Goal: Information Seeking & Learning: Learn about a topic

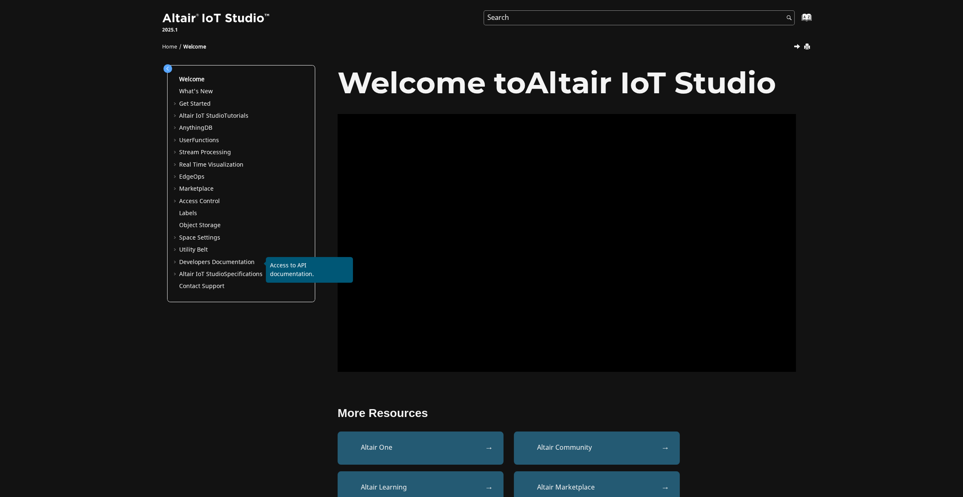
click at [197, 261] on link "Developers Documentation" at bounding box center [216, 262] width 75 height 9
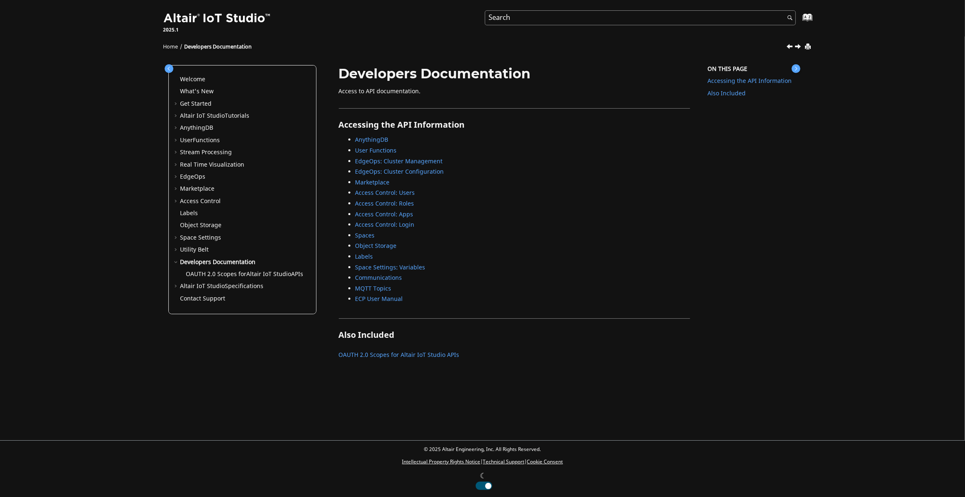
click at [381, 277] on link "Communications" at bounding box center [378, 278] width 47 height 9
click at [205, 127] on link "AnythingDB" at bounding box center [196, 128] width 33 height 9
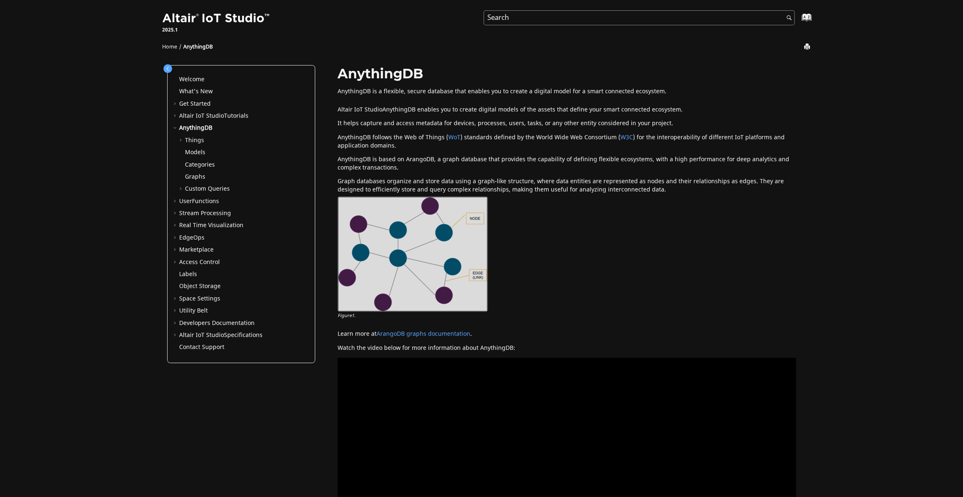
click at [198, 312] on link "Utility Belt" at bounding box center [193, 310] width 29 height 9
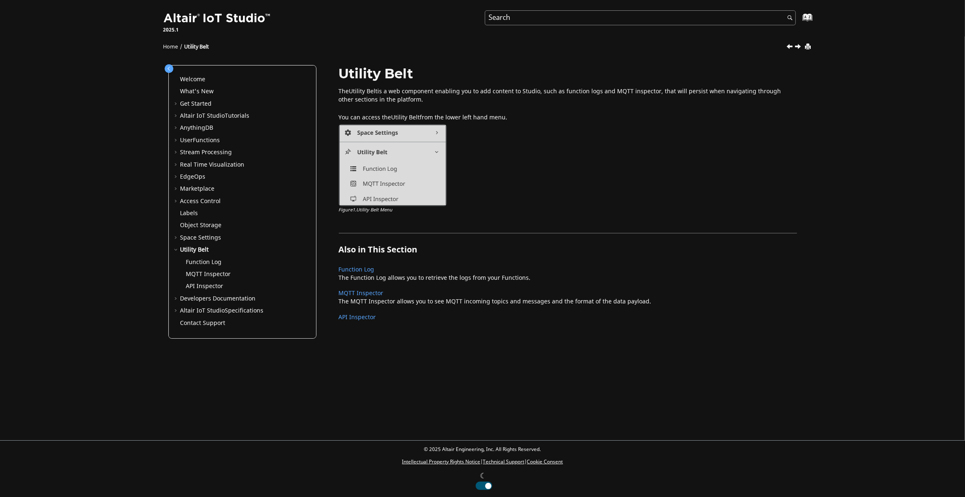
click at [210, 240] on link "Space Settings" at bounding box center [200, 237] width 41 height 9
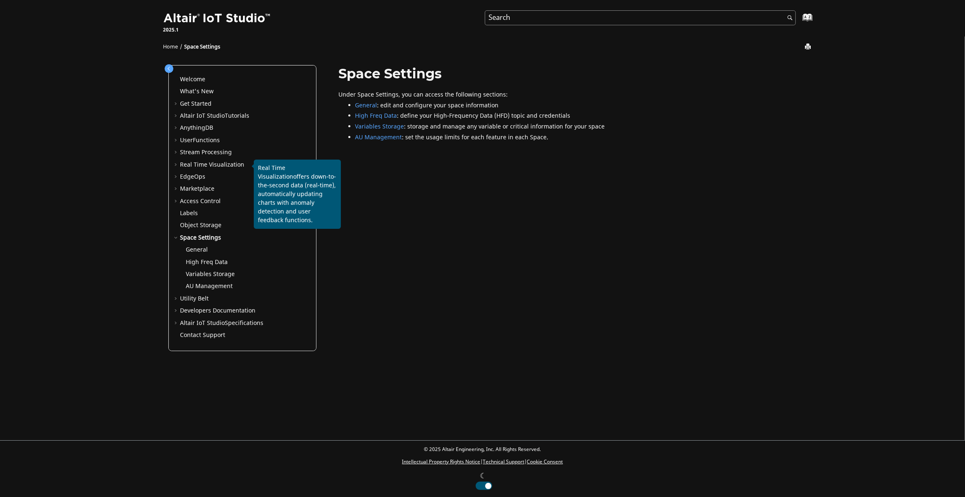
click at [217, 167] on span "Real Time Visualization" at bounding box center [212, 164] width 64 height 9
